Goal: Information Seeking & Learning: Understand process/instructions

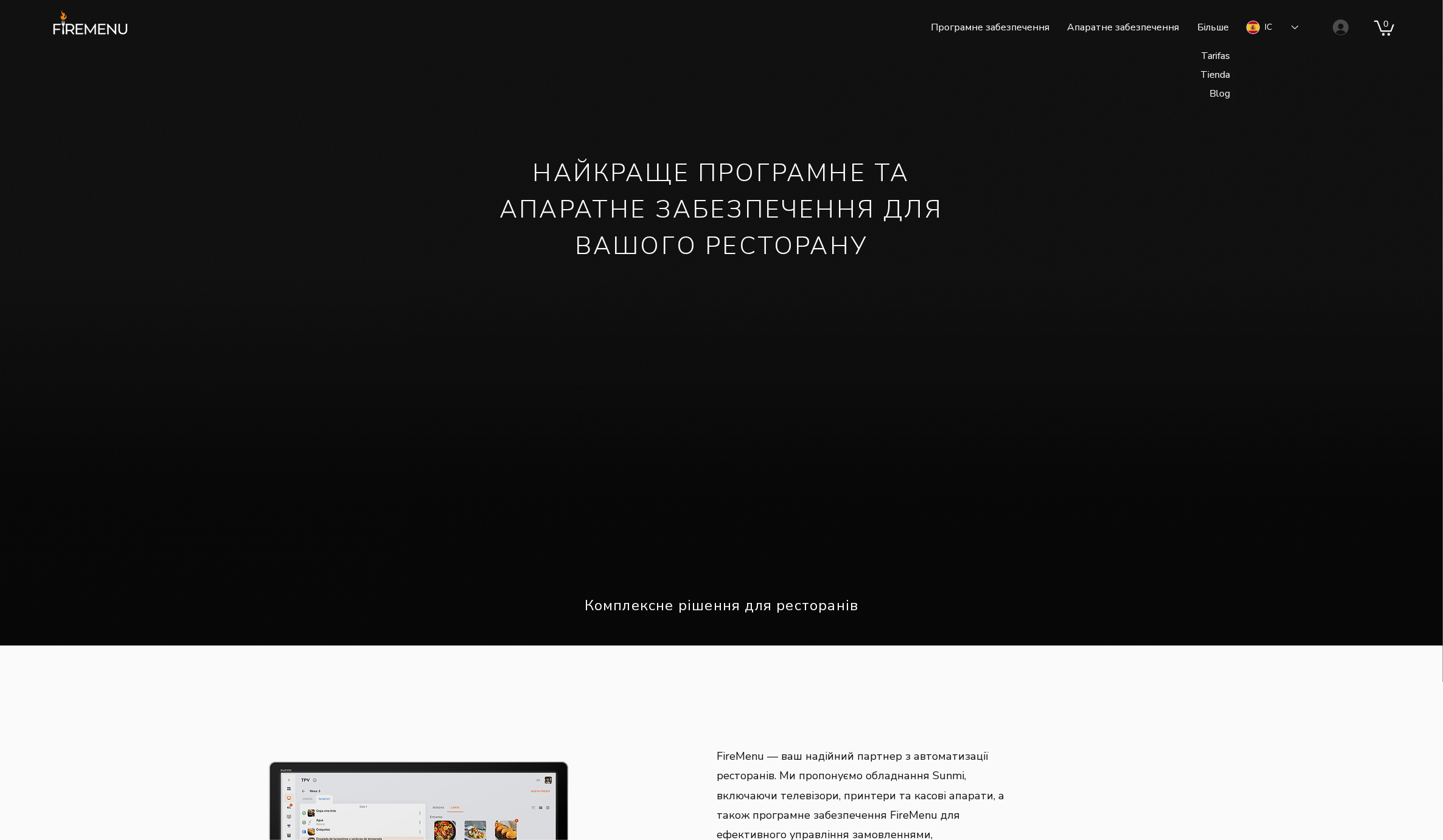
click at [1216, 30] on font "Більше" at bounding box center [1212, 27] width 31 height 13
click at [1221, 92] on p "Blog" at bounding box center [1220, 94] width 31 height 19
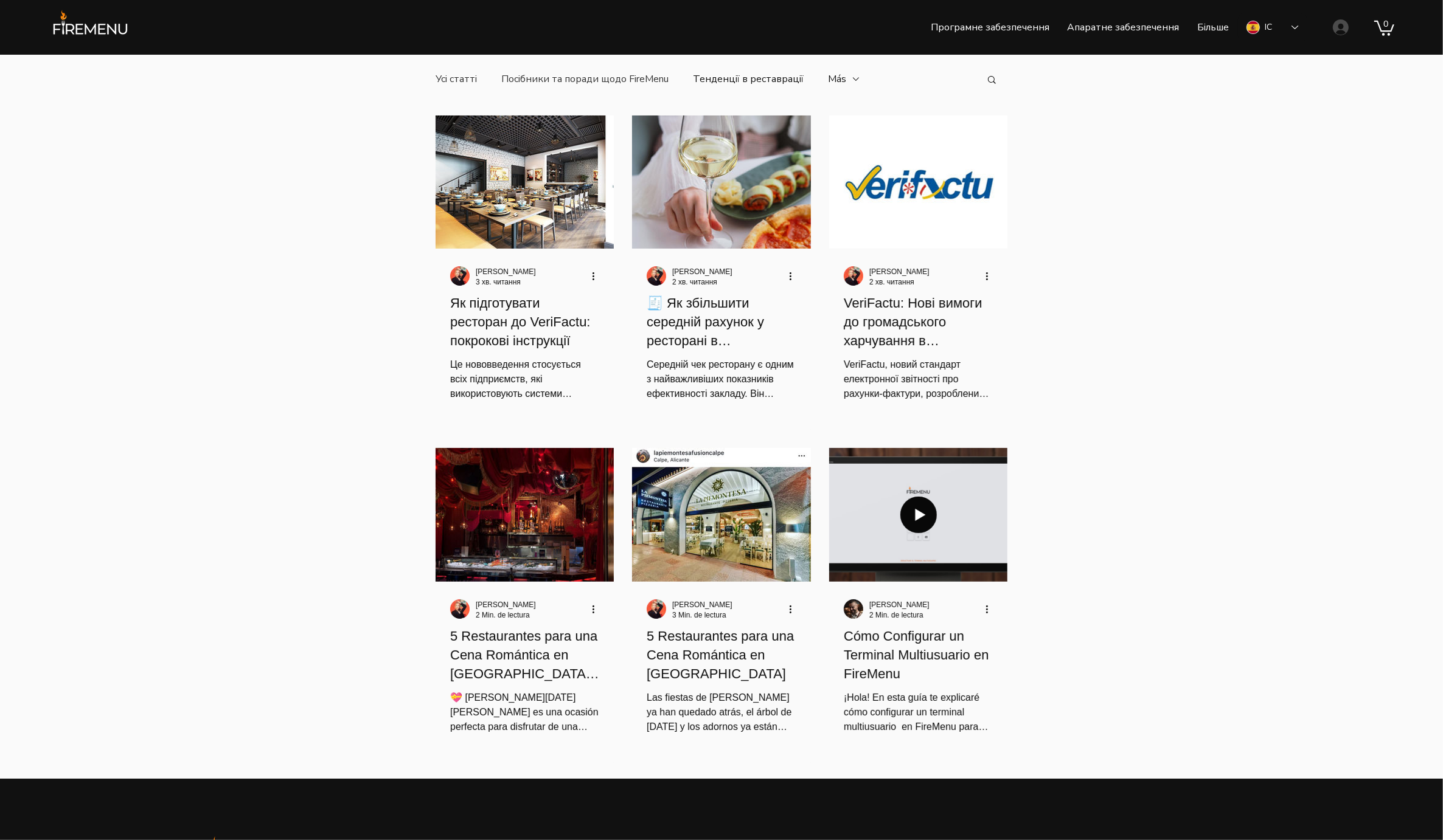
click at [596, 84] on font "Посібники та поради щодо FireMenu" at bounding box center [585, 79] width 168 height 13
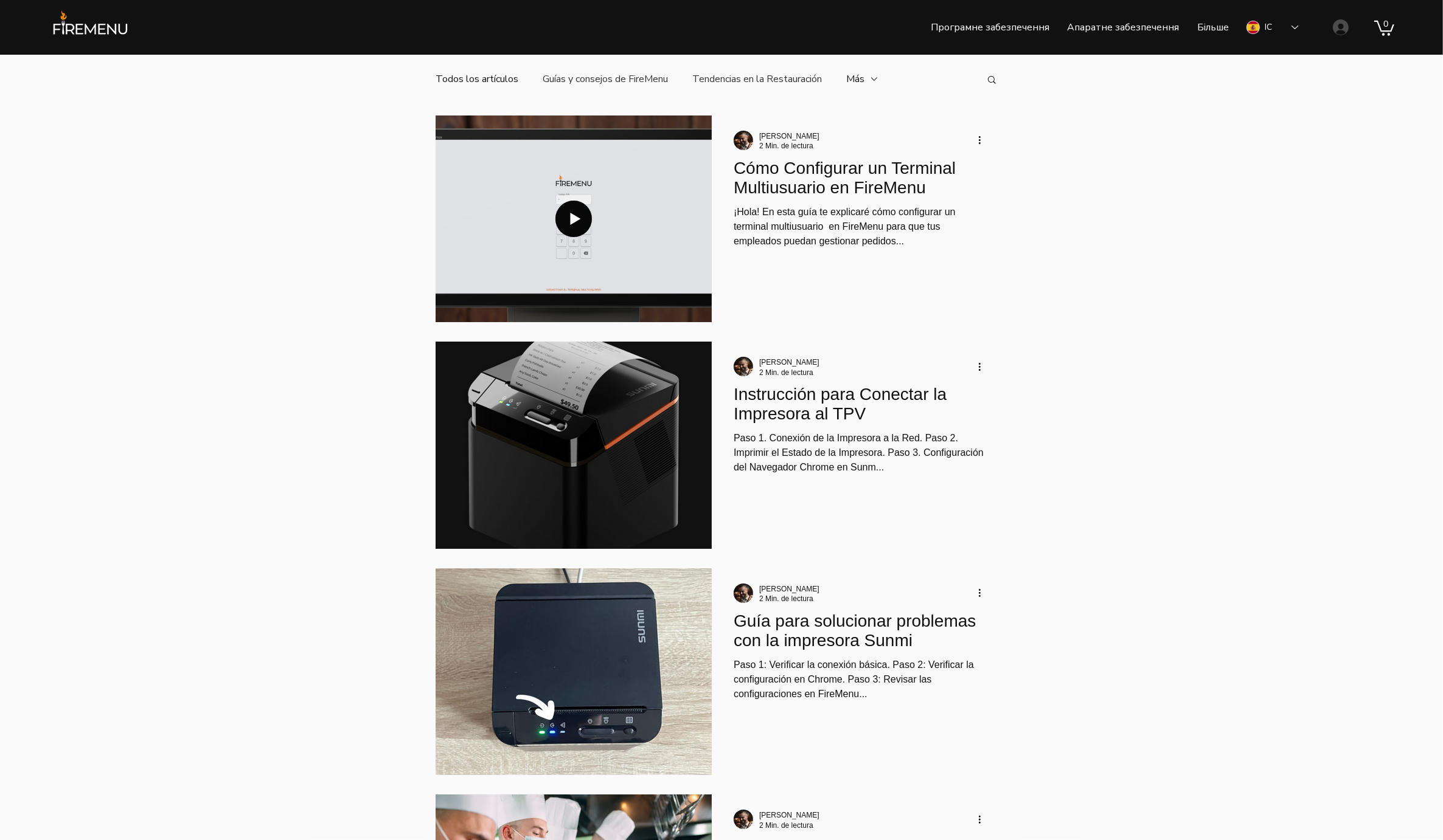
click at [747, 79] on link "Tendencias en la Restauración" at bounding box center [757, 79] width 130 height 13
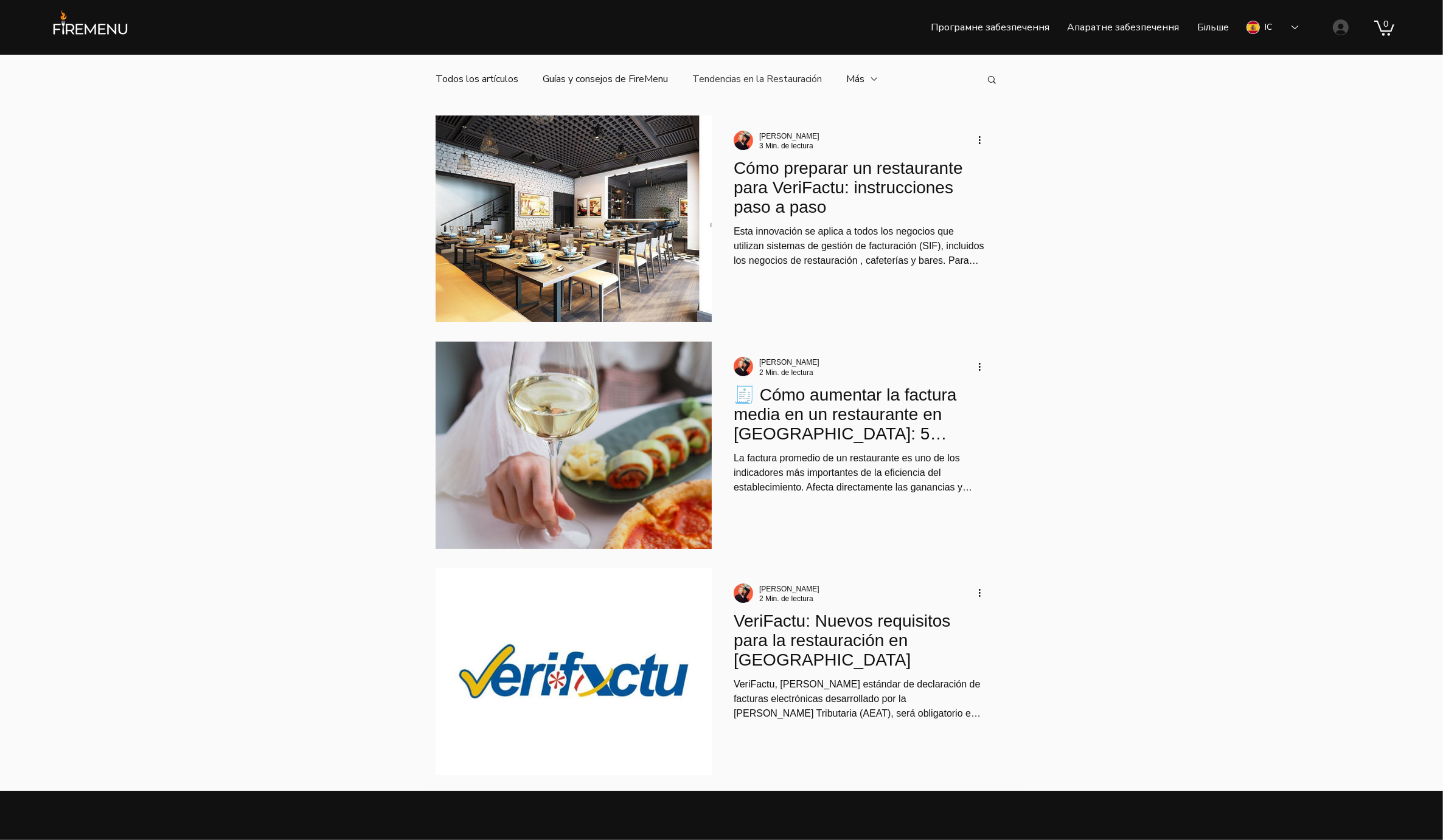
click at [0, 0] on div "Equipment and Technology" at bounding box center [0, 0] width 0 height 0
click at [788, 77] on link "Tendencias en la Restauración" at bounding box center [757, 79] width 130 height 13
click at [600, 87] on li "Guías y consejos de FireMenu" at bounding box center [605, 79] width 125 height 49
click at [475, 76] on link "Todos los artículos" at bounding box center [477, 79] width 83 height 13
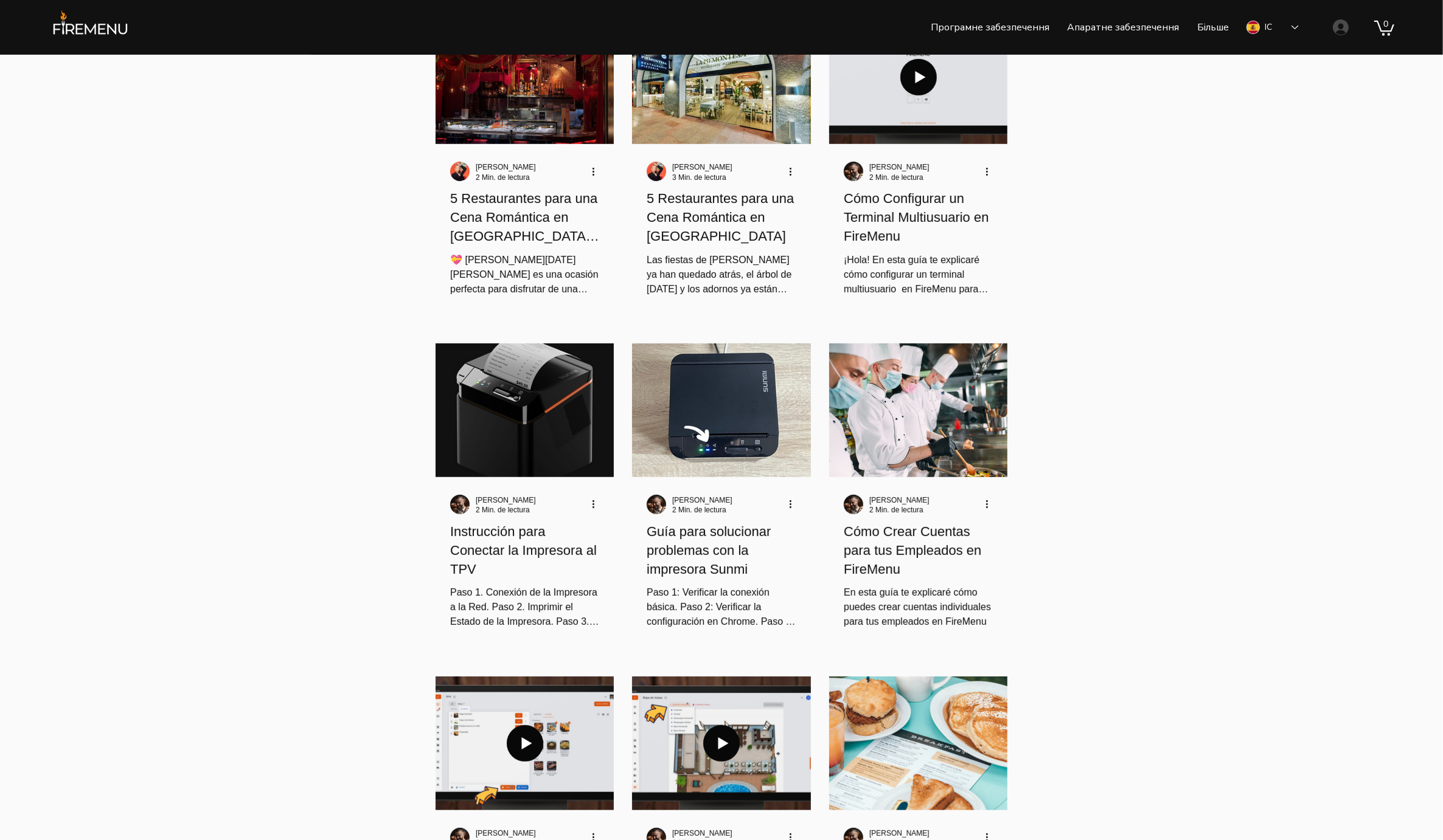
scroll to position [457, 0]
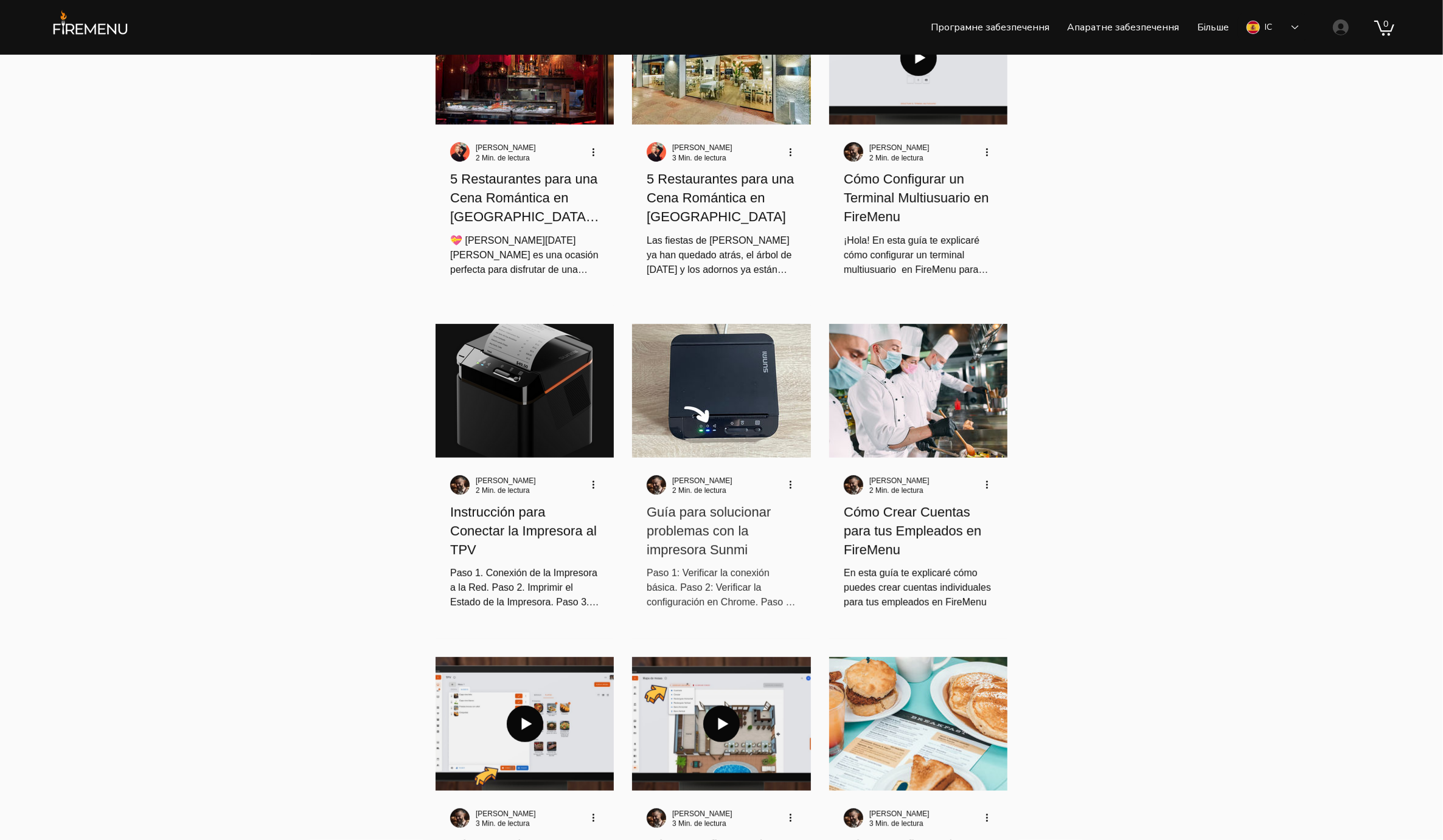
click at [723, 554] on h2 "Guía para solucionar problemas con la impresora Sunmi" at bounding box center [722, 531] width 149 height 56
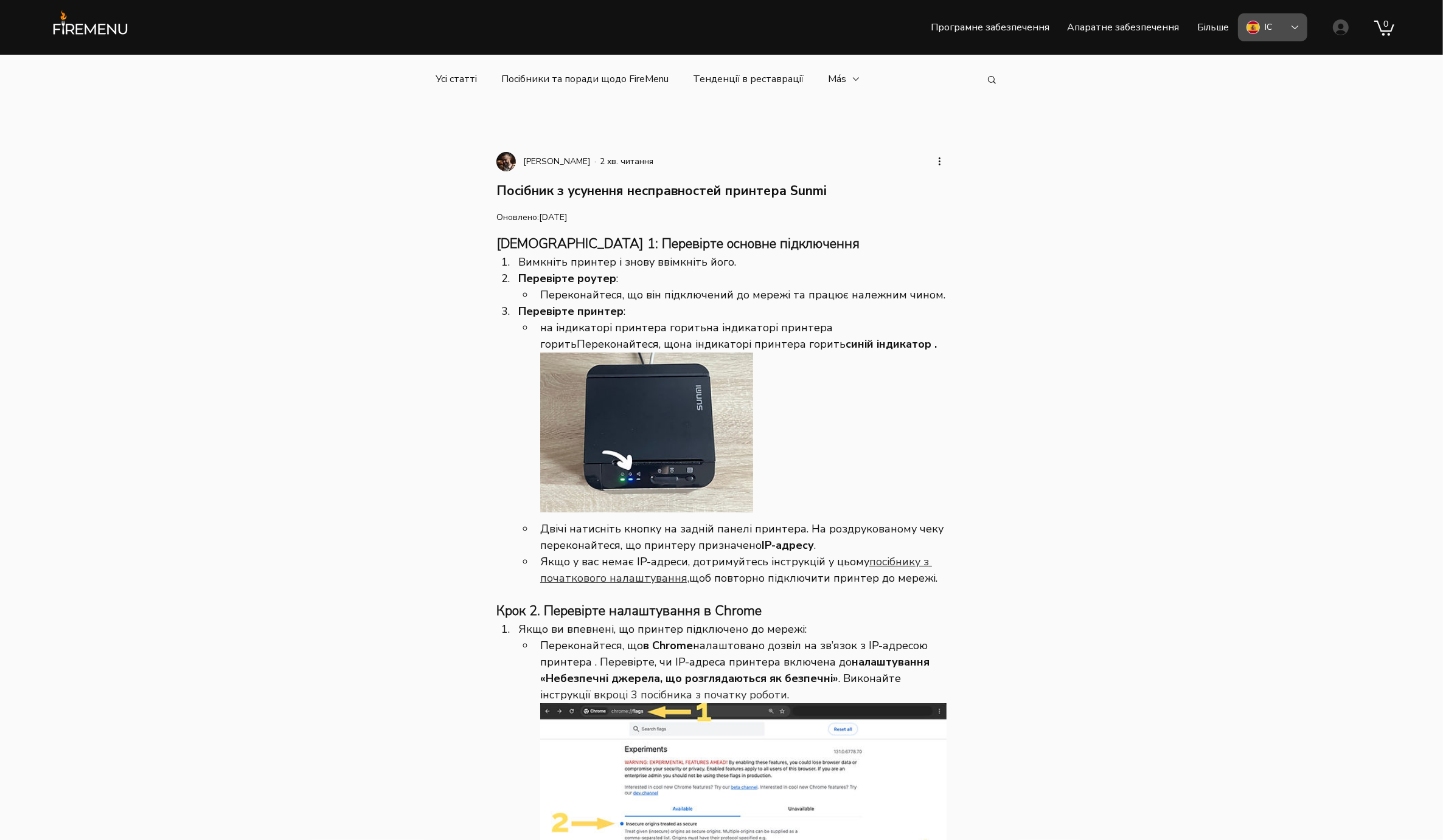
click at [1281, 32] on div "ІС" at bounding box center [1272, 28] width 69 height 28
click at [1301, 58] on div "У" at bounding box center [1294, 56] width 114 height 28
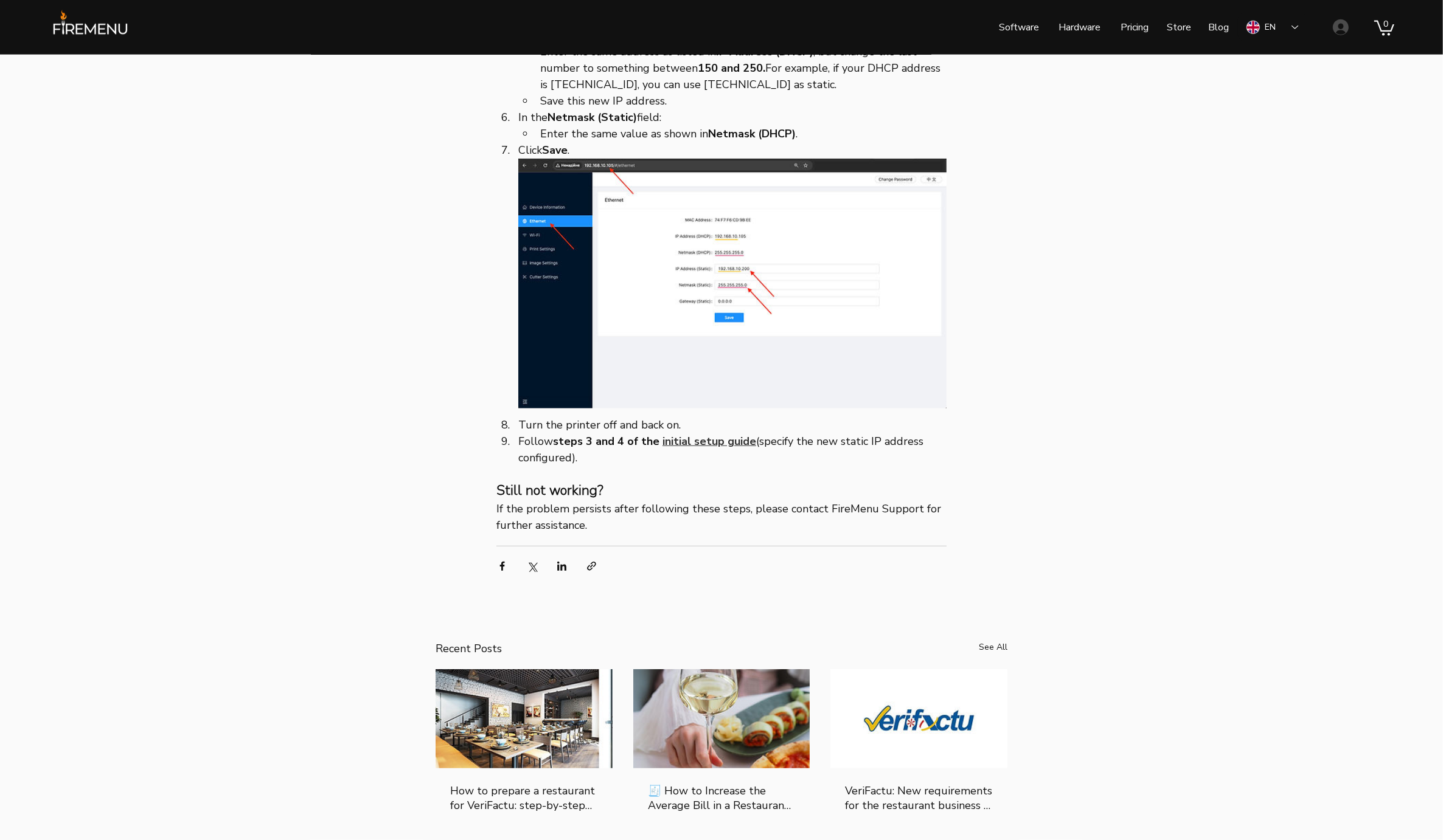
scroll to position [1387, 0]
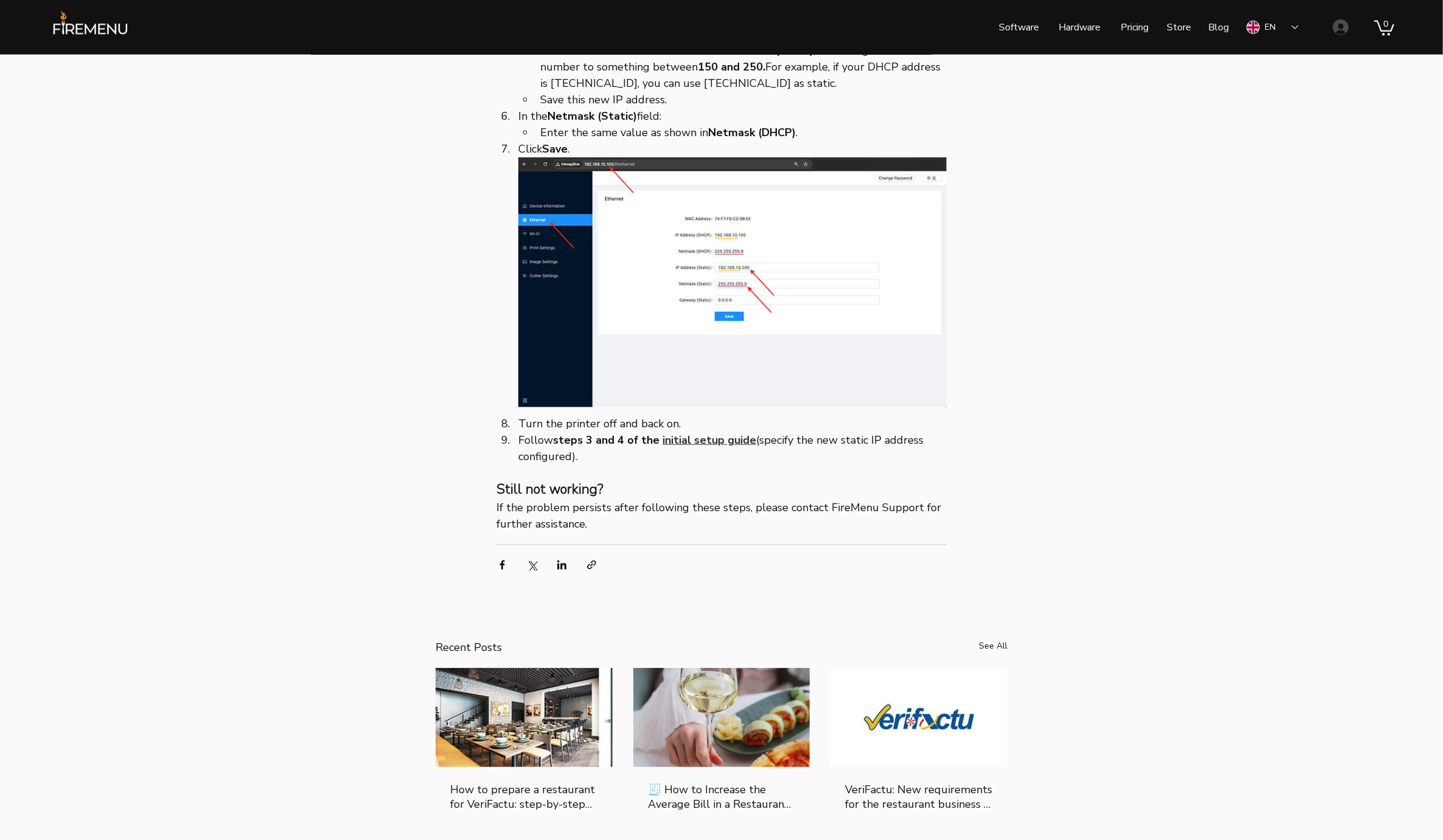
click at [718, 448] on span "initial setup guide" at bounding box center [709, 440] width 94 height 15
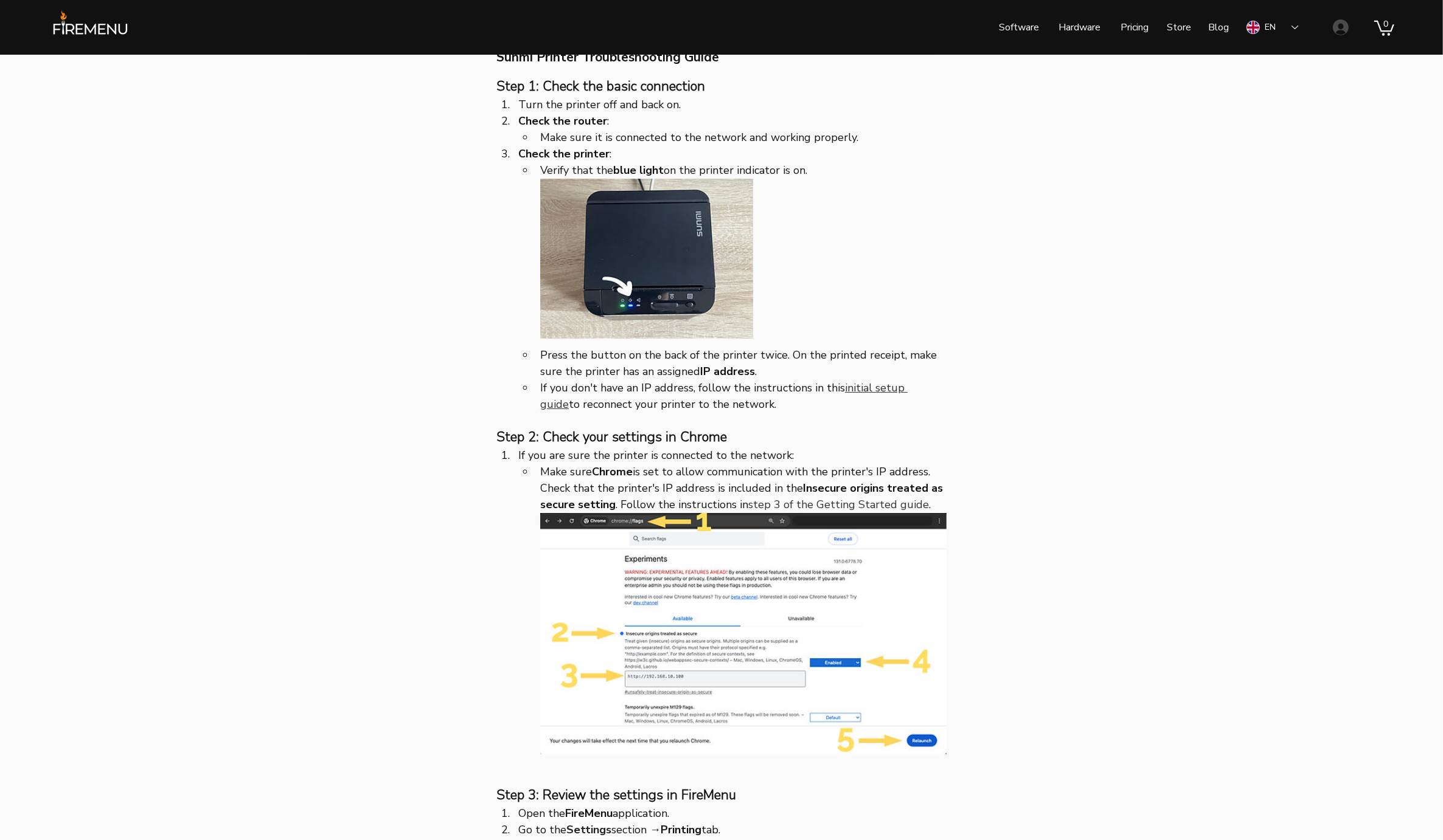
scroll to position [108, 0]
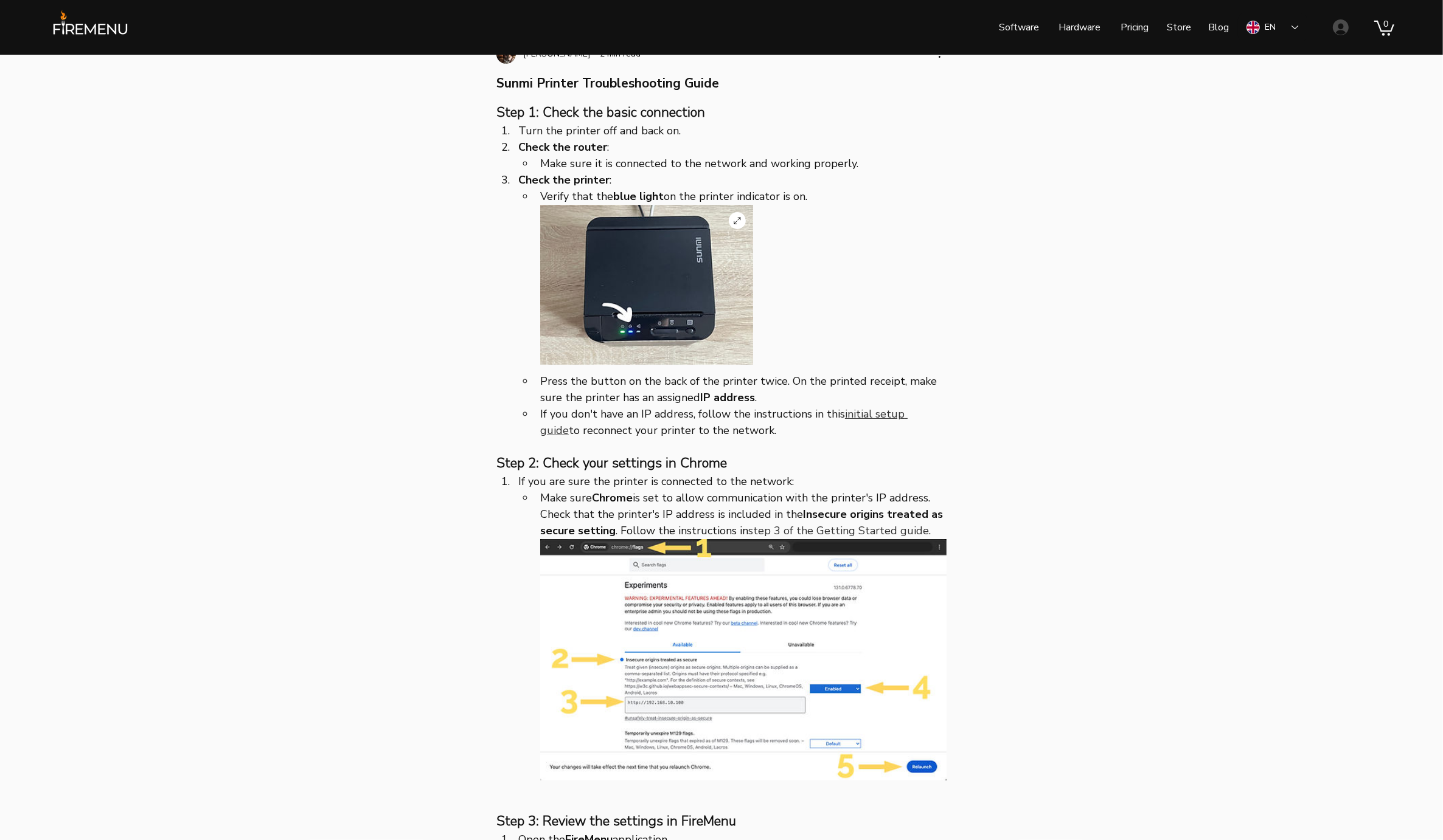
click at [605, 320] on img "main content" at bounding box center [646, 285] width 213 height 160
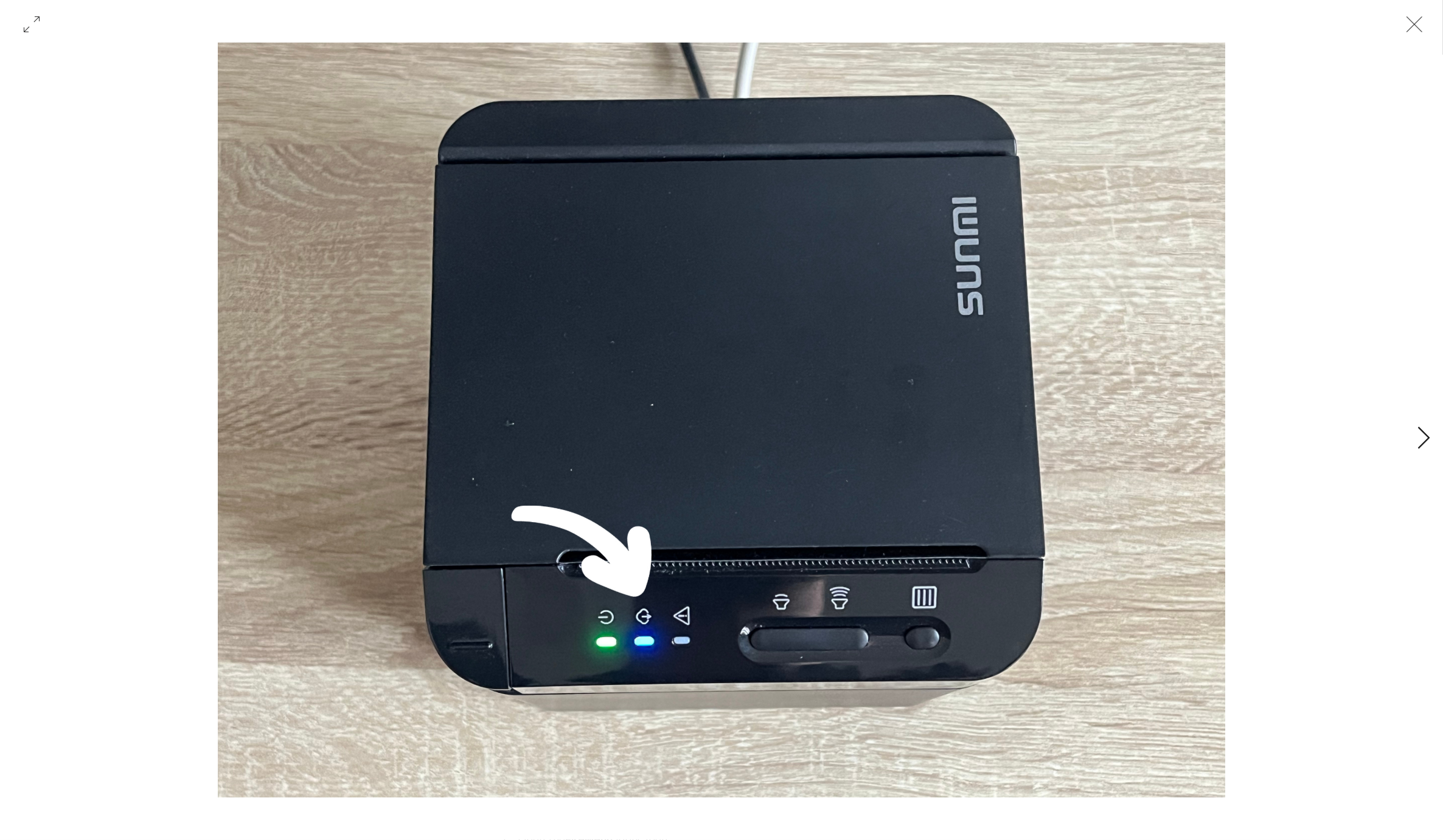
click at [1297, 499] on div "Gallery with 4 items" at bounding box center [722, 420] width 1366 height 755
click at [1406, 32] on icon "Close" at bounding box center [1414, 24] width 36 height 36
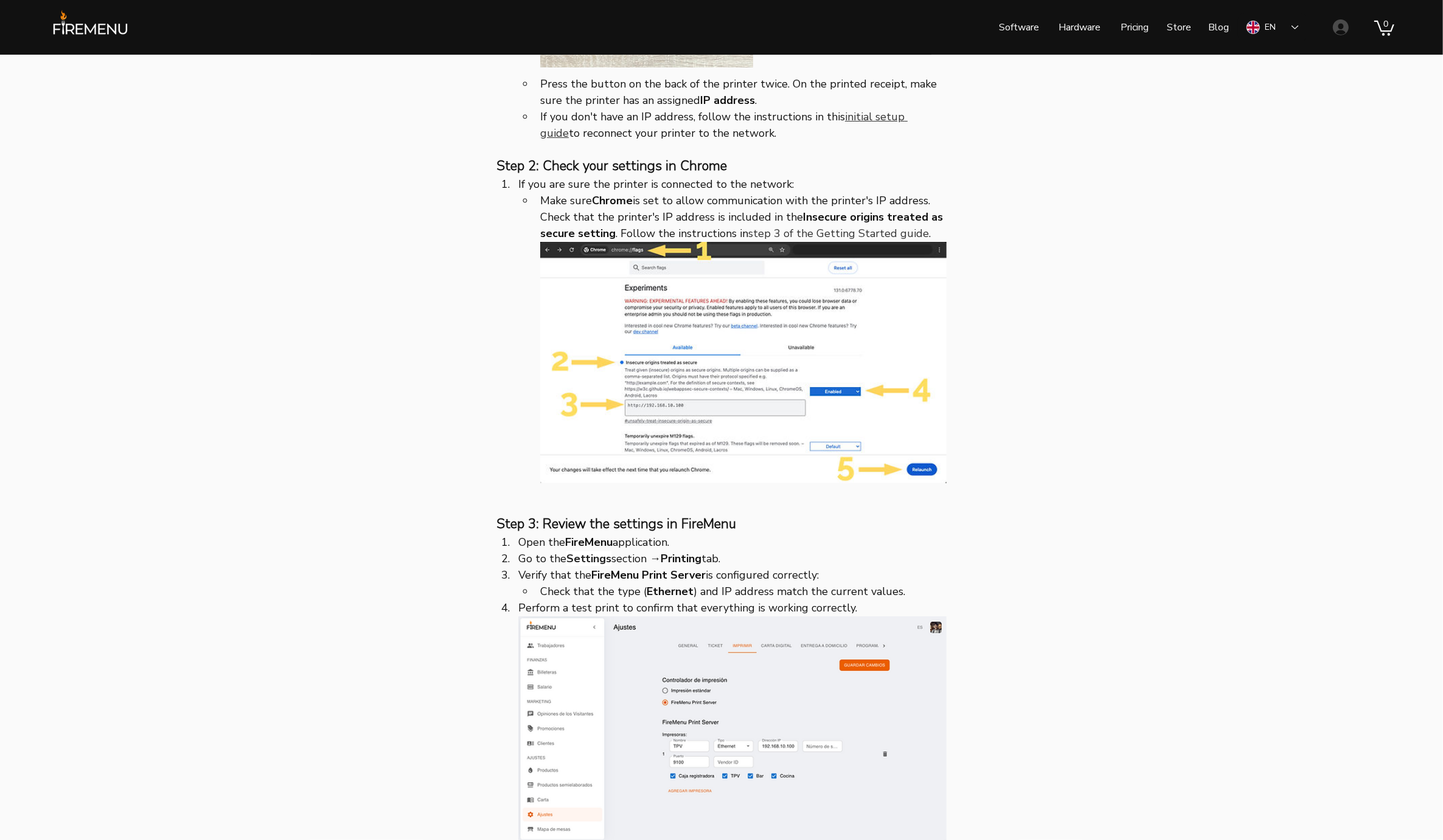
scroll to position [406, 0]
click at [735, 354] on img "main content" at bounding box center [743, 362] width 406 height 241
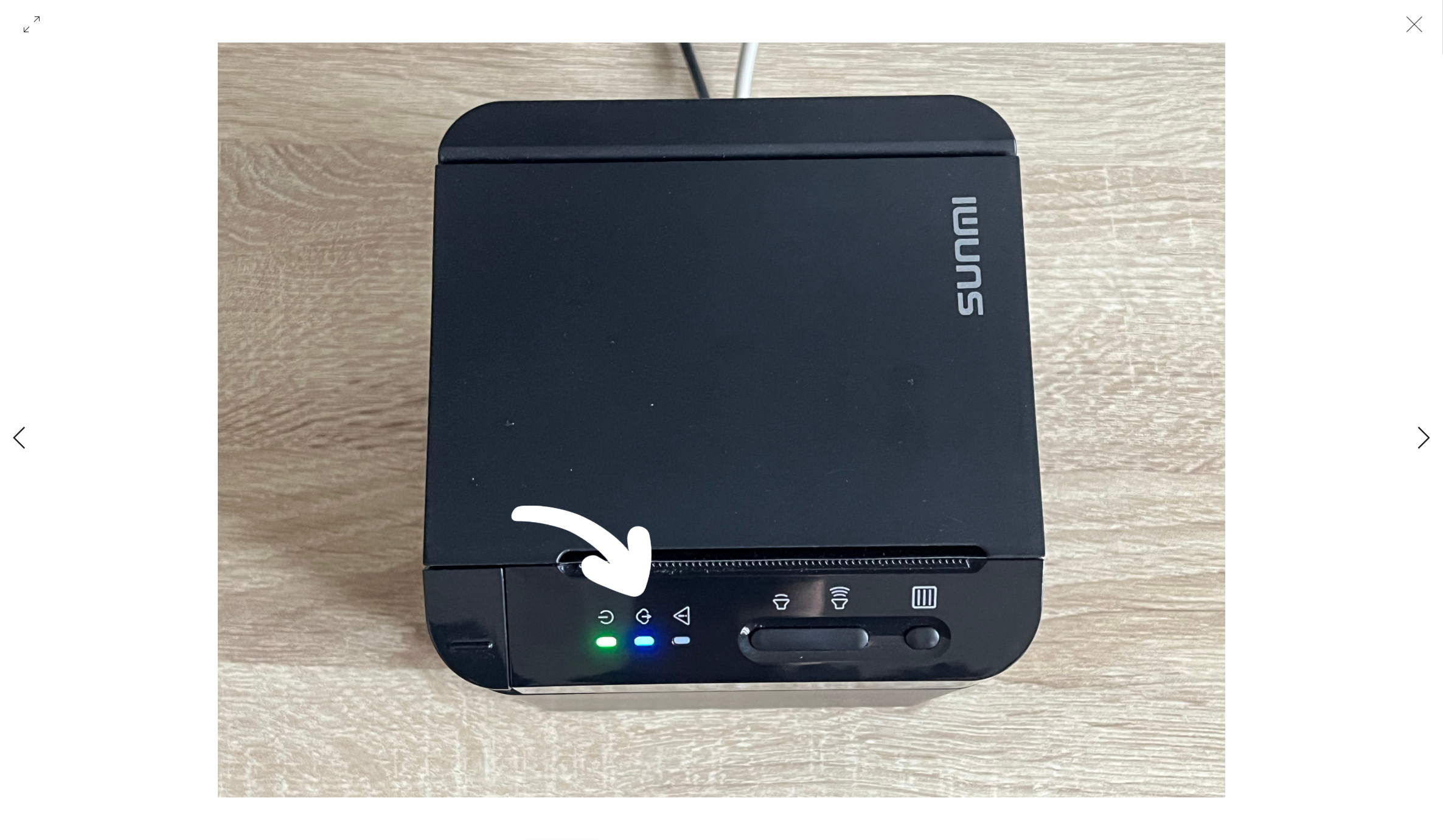
scroll to position [0, 1366]
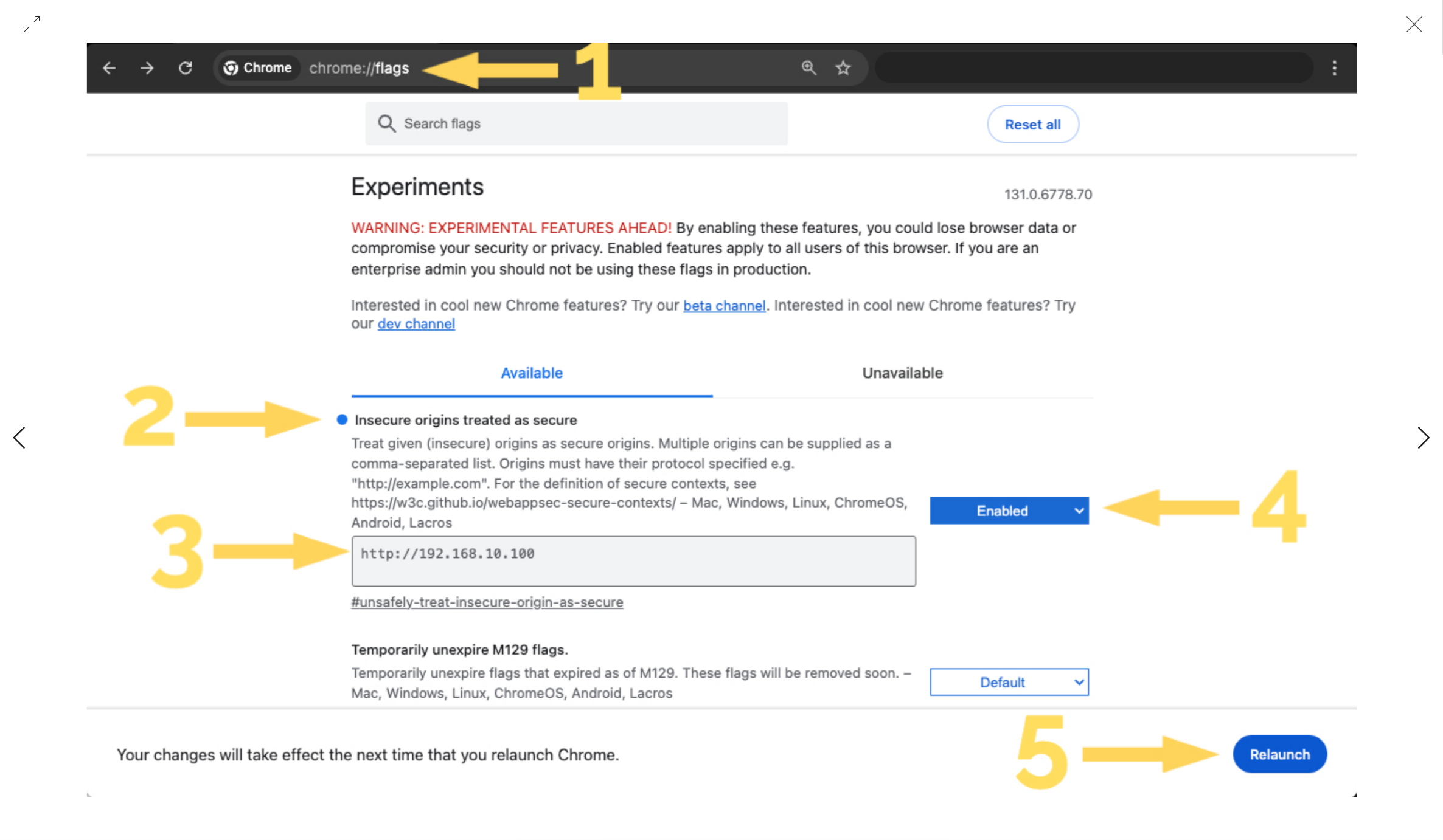
click at [1421, 24] on icon "Close" at bounding box center [1414, 24] width 36 height 36
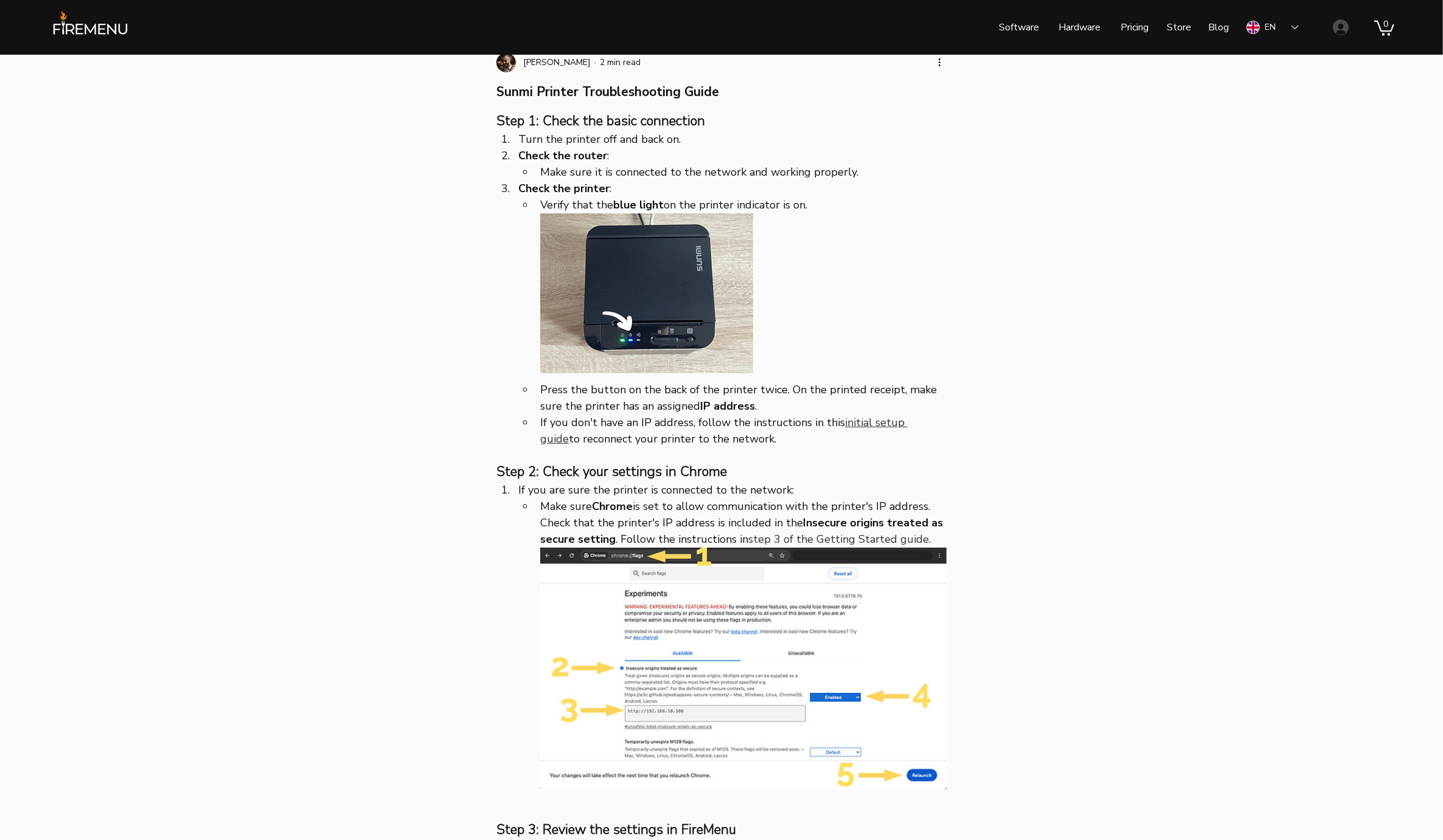
scroll to position [0, 0]
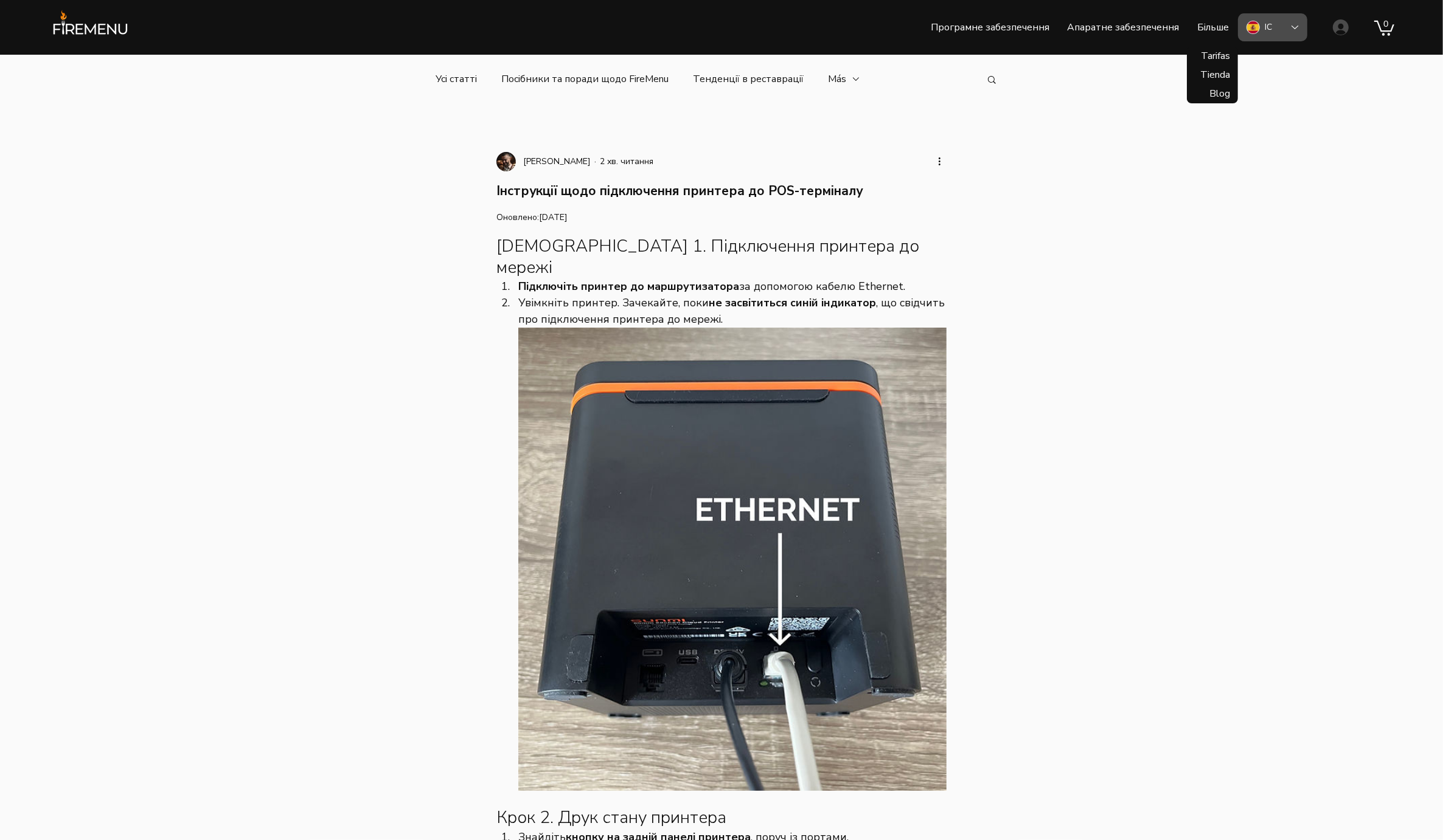
click at [1266, 20] on div "ІС" at bounding box center [1272, 28] width 69 height 28
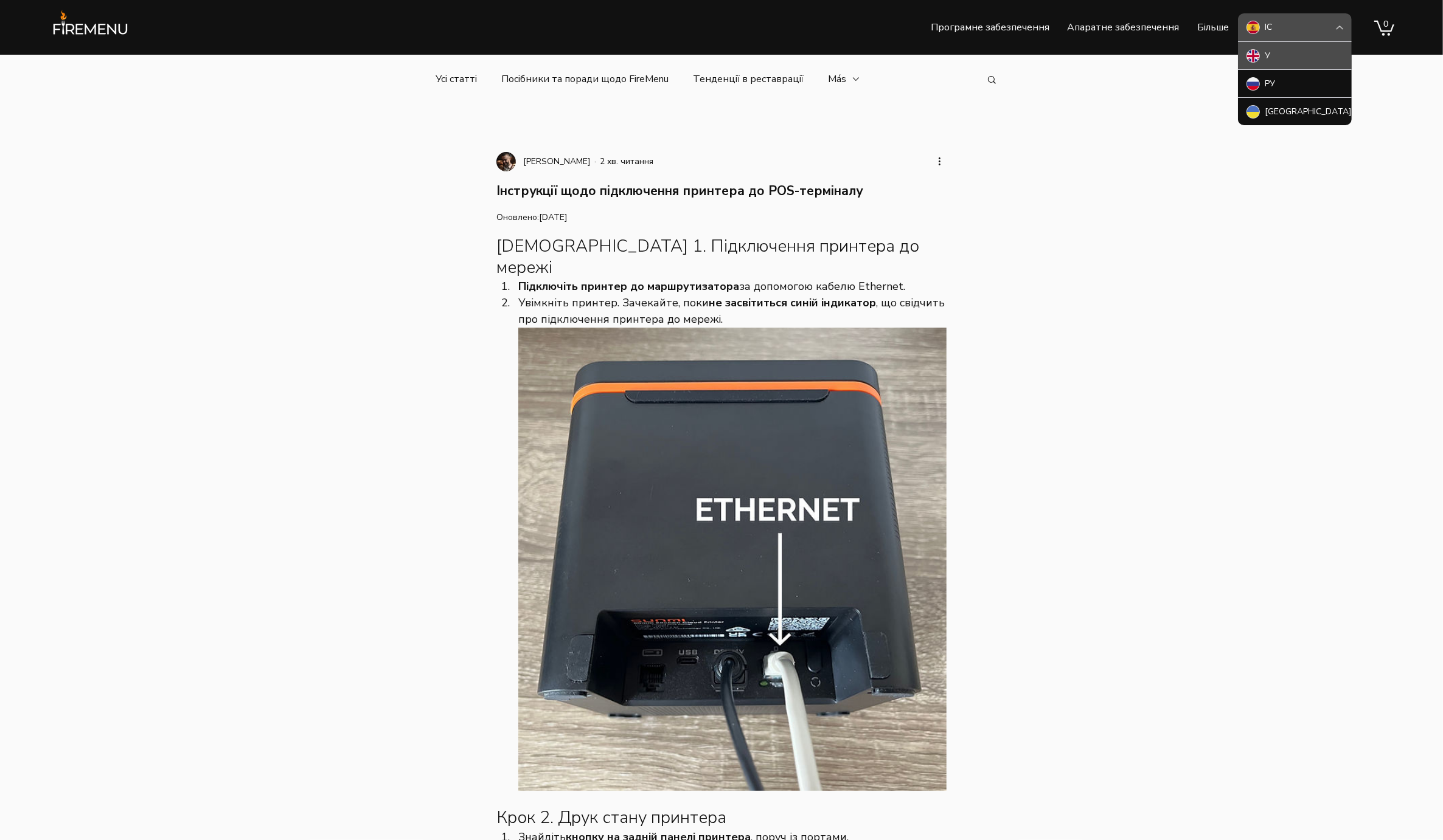
click at [1284, 57] on div "У" at bounding box center [1294, 56] width 114 height 28
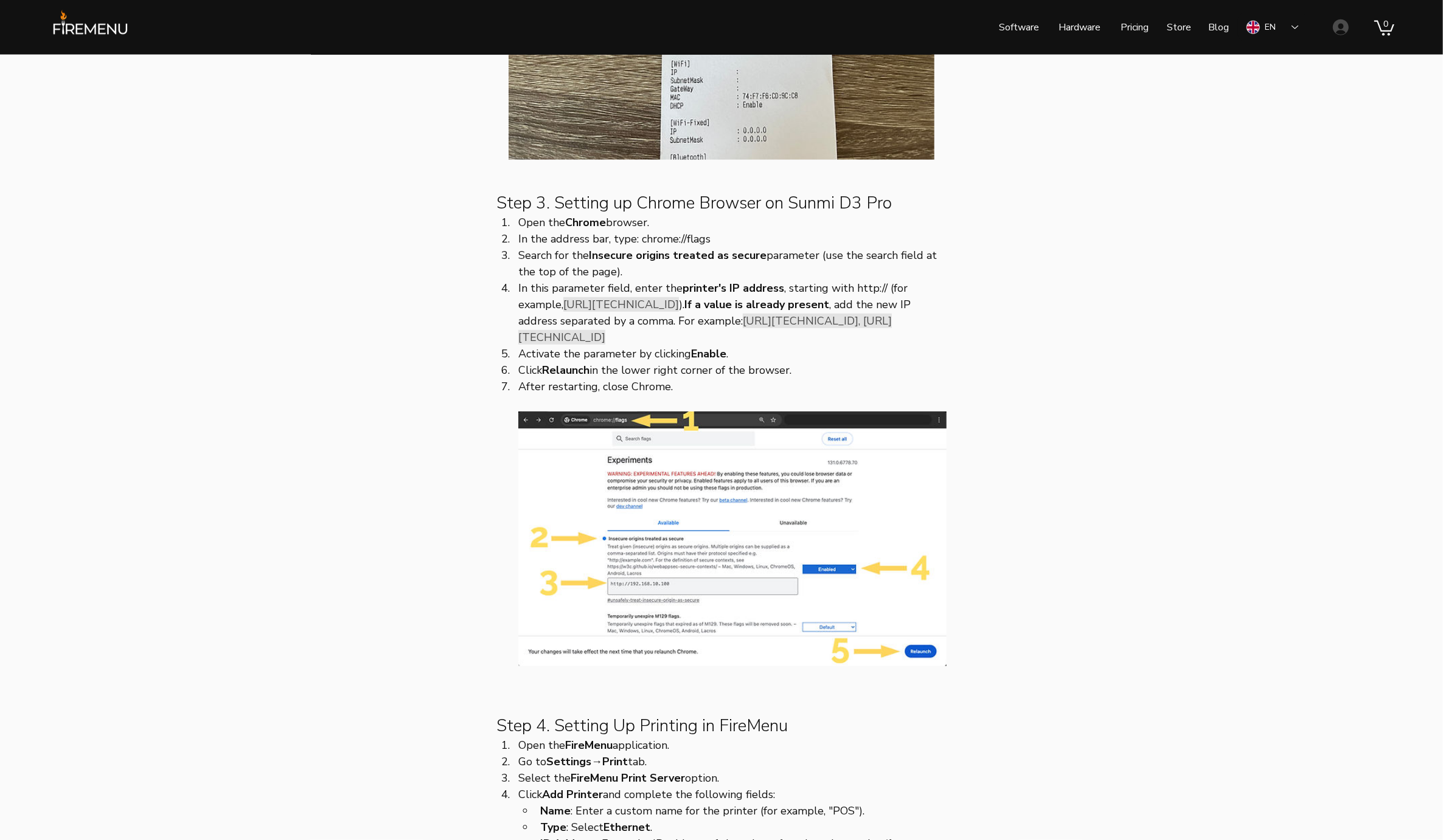
scroll to position [1475, 0]
